Goal: Transaction & Acquisition: Obtain resource

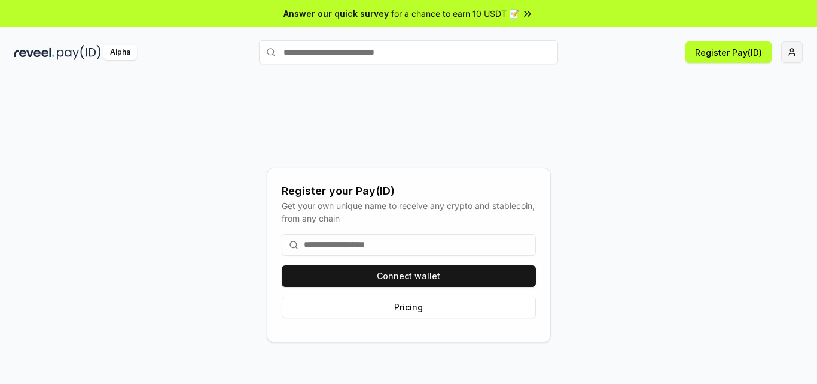
click at [796, 48] on html "Answer our quick survey for a chance to earn 10 USDT 📝 Alpha Register Pay(ID) R…" at bounding box center [408, 192] width 817 height 384
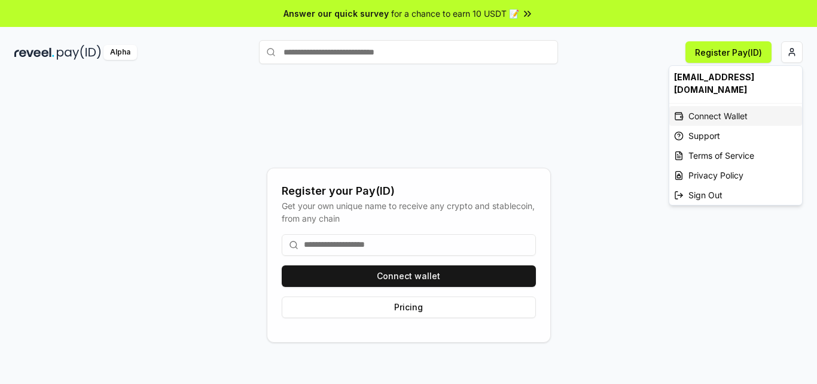
click at [737, 106] on div "Connect Wallet" at bounding box center [736, 116] width 133 height 20
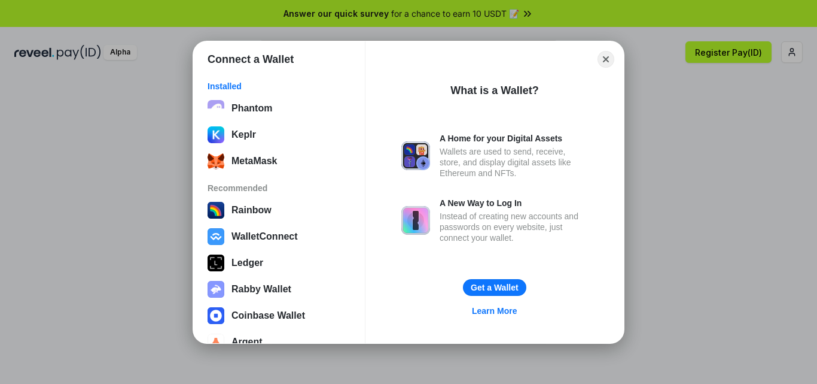
click at [737, 98] on div "Connect a Wallet Installed Phantom Keplr MetaMask Recommended Rainbow WalletCon…" at bounding box center [408, 191] width 1057 height 623
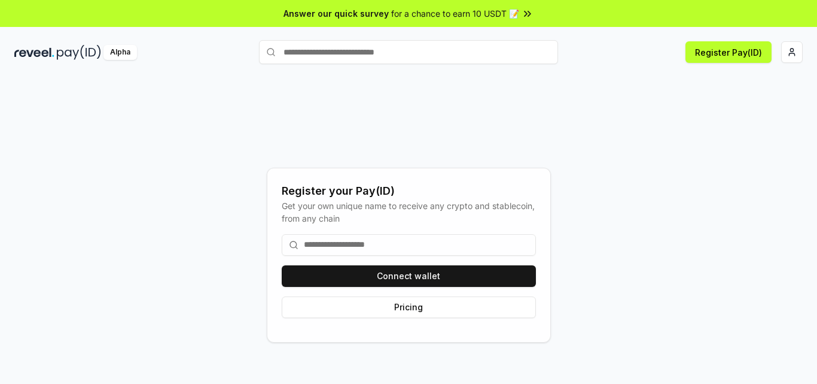
click at [417, 105] on div "Register your Pay(ID) Get your own unique name to receive any crypto and stable…" at bounding box center [408, 255] width 789 height 326
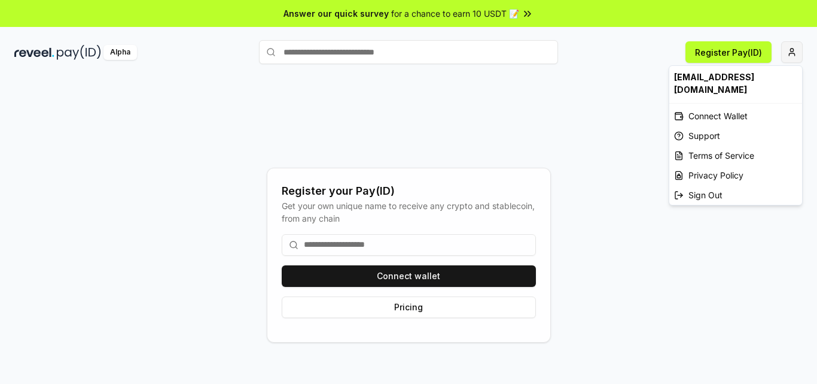
click at [788, 61] on html "Answer our quick survey for a chance to earn 10 USDT 📝 Alpha Register Pay(ID) R…" at bounding box center [408, 192] width 817 height 384
click at [719, 106] on div "Connect Wallet" at bounding box center [736, 116] width 133 height 20
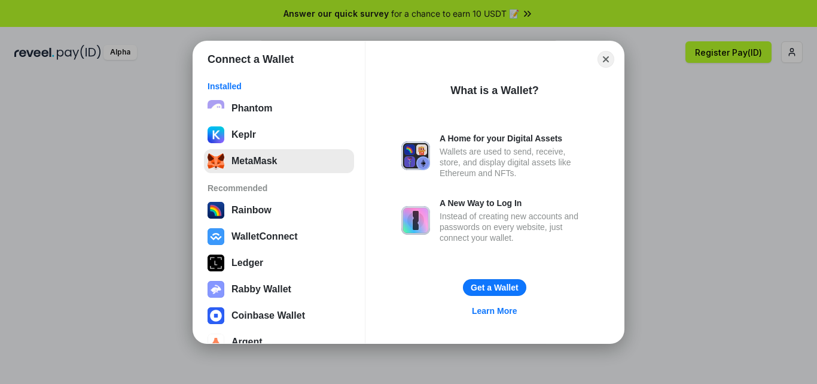
click at [261, 169] on button "MetaMask" at bounding box center [279, 161] width 150 height 24
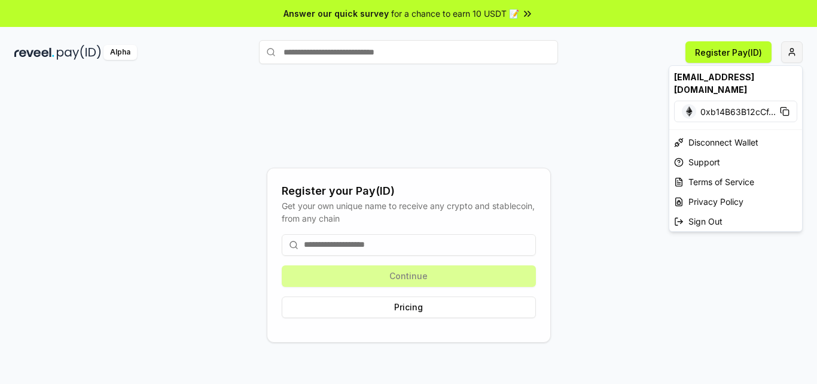
click at [788, 56] on html "Answer our quick survey for a chance to earn 10 USDT 📝 Alpha Register Pay(ID) R…" at bounding box center [408, 192] width 817 height 384
click at [181, 230] on html "Answer our quick survey for a chance to earn 10 USDT 📝 Alpha Register Pay(ID) R…" at bounding box center [408, 192] width 817 height 384
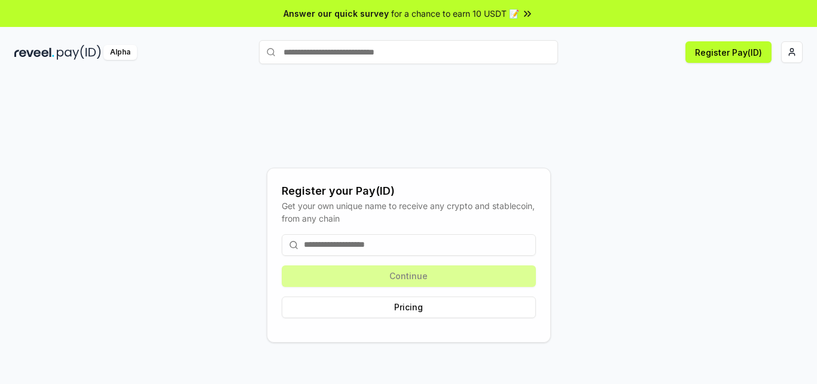
click at [68, 53] on img at bounding box center [79, 52] width 44 height 15
click at [116, 56] on div "Alpha" at bounding box center [121, 52] width 34 height 15
click at [736, 48] on button "Register Pay(ID)" at bounding box center [729, 52] width 86 height 22
click at [794, 60] on html "Answer our quick survey for a chance to earn 10 USDT 📝 Alpha Register Pay(ID) R…" at bounding box center [408, 192] width 817 height 384
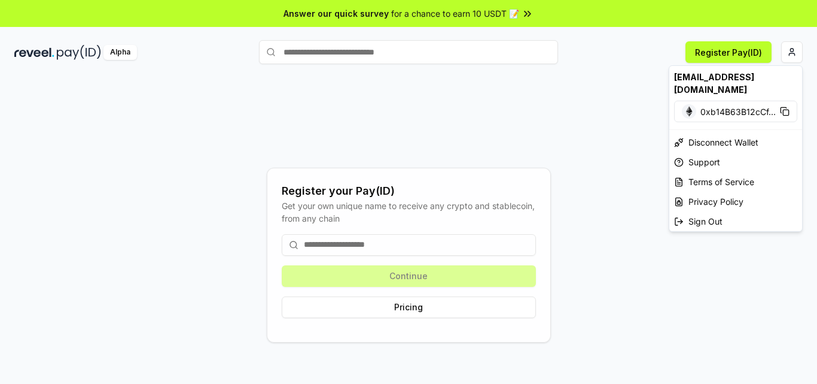
click at [481, 144] on html "Answer our quick survey for a chance to earn 10 USDT 📝 Alpha Register Pay(ID) R…" at bounding box center [408, 192] width 817 height 384
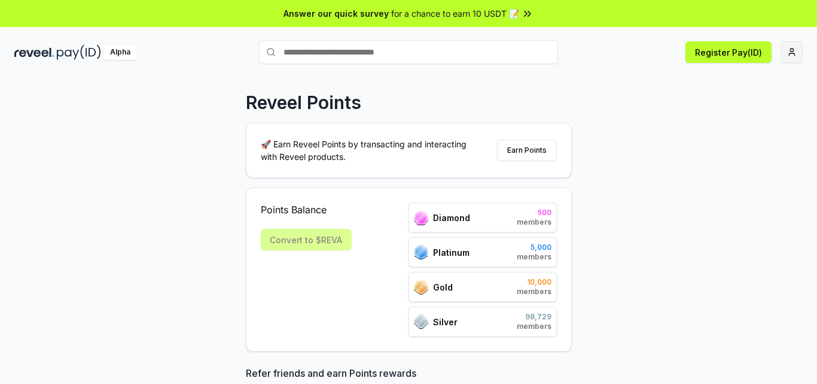
click at [786, 60] on html "Answer our quick survey for a chance to earn 10 USDT 📝 Alpha Register Pay(ID) R…" at bounding box center [408, 192] width 817 height 384
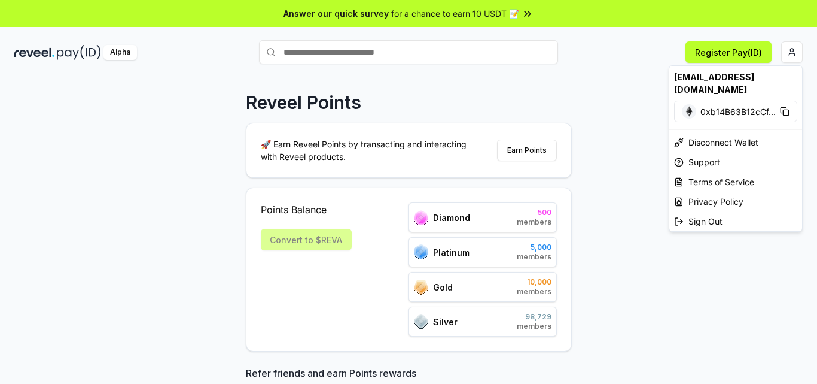
click at [487, 98] on html "Answer our quick survey for a chance to earn 10 USDT 📝 Alpha Register Pay(ID) R…" at bounding box center [408, 192] width 817 height 384
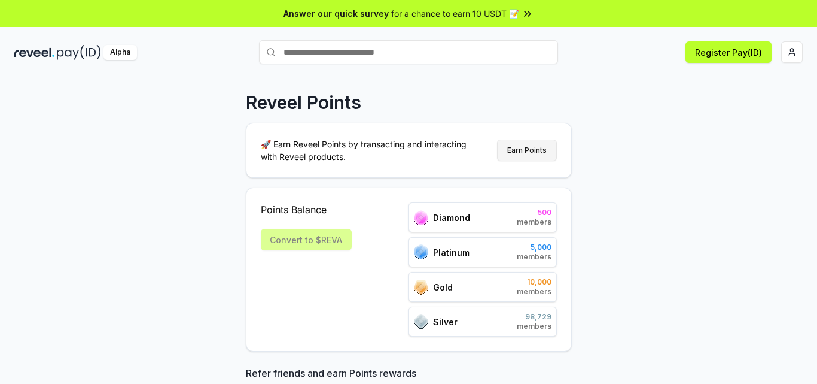
click at [528, 149] on button "Earn Points" at bounding box center [527, 150] width 60 height 22
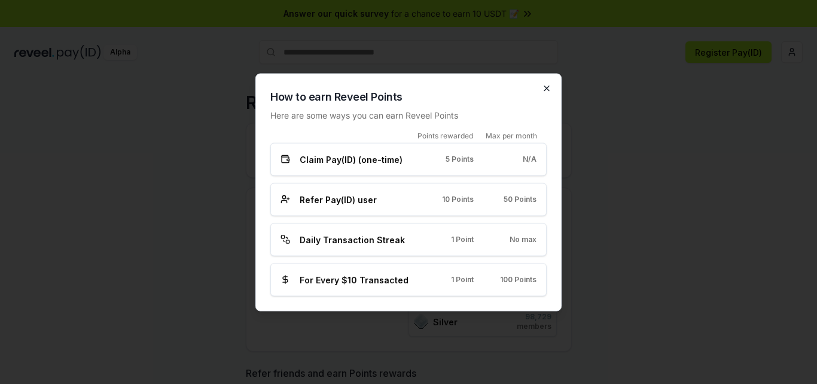
click at [550, 86] on icon "button" at bounding box center [547, 88] width 10 height 10
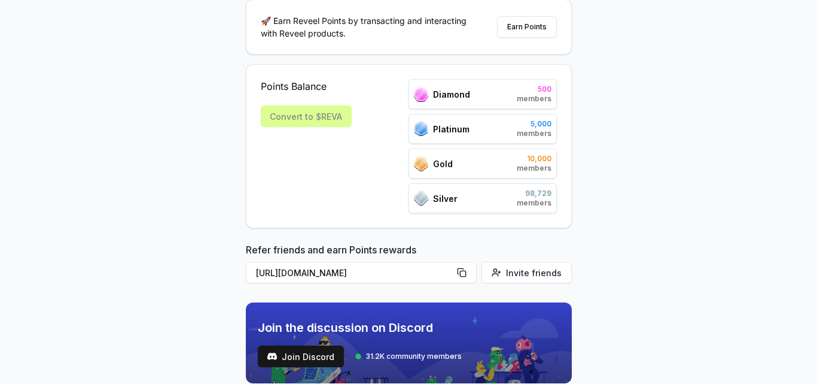
scroll to position [126, 0]
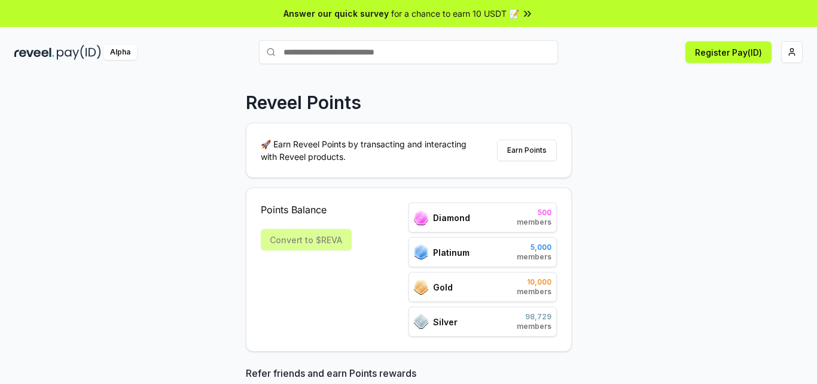
click at [514, 117] on div "Reveel Points 🚀 Earn Reveel Points by transacting and interacting with Reveel p…" at bounding box center [409, 324] width 326 height 464
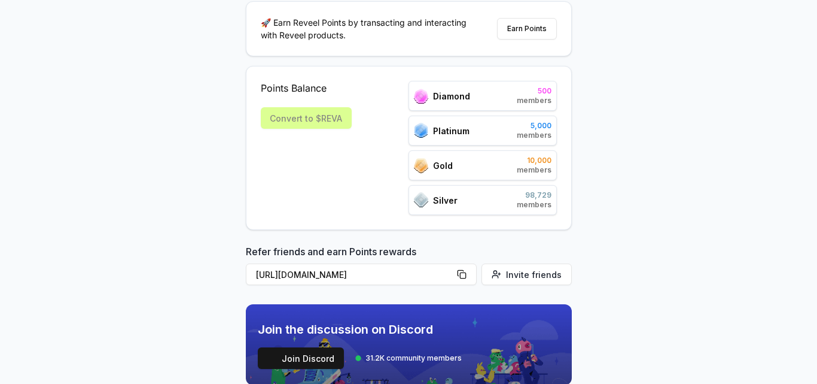
scroll to position [175, 0]
